Goal: Navigation & Orientation: Go to known website

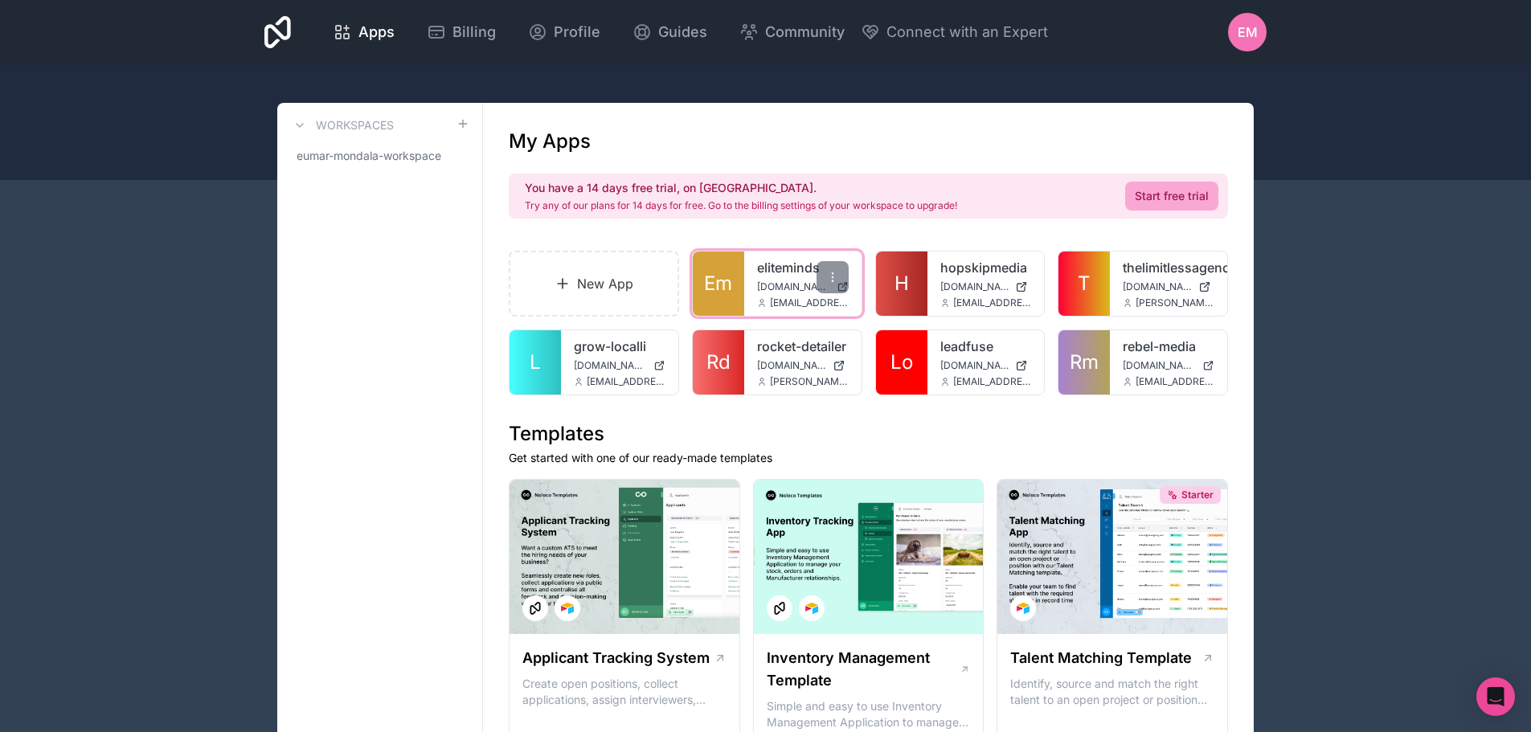
click at [733, 291] on link "Em" at bounding box center [718, 284] width 51 height 64
click at [1079, 289] on span "T" at bounding box center [1084, 284] width 13 height 26
